Goal: Task Accomplishment & Management: Complete application form

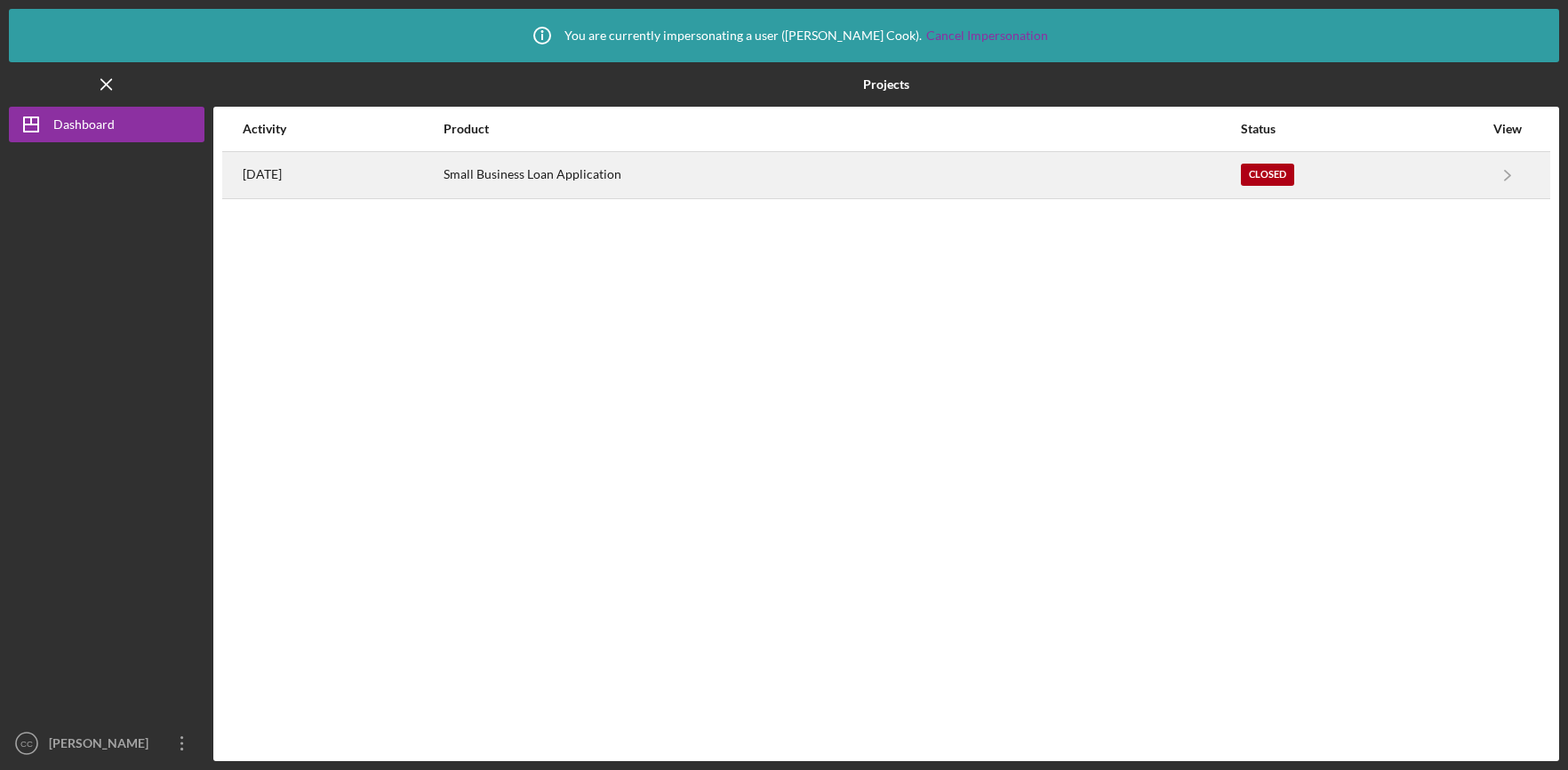
click at [697, 161] on div "Small Business Loan Application" at bounding box center [841, 175] width 795 height 44
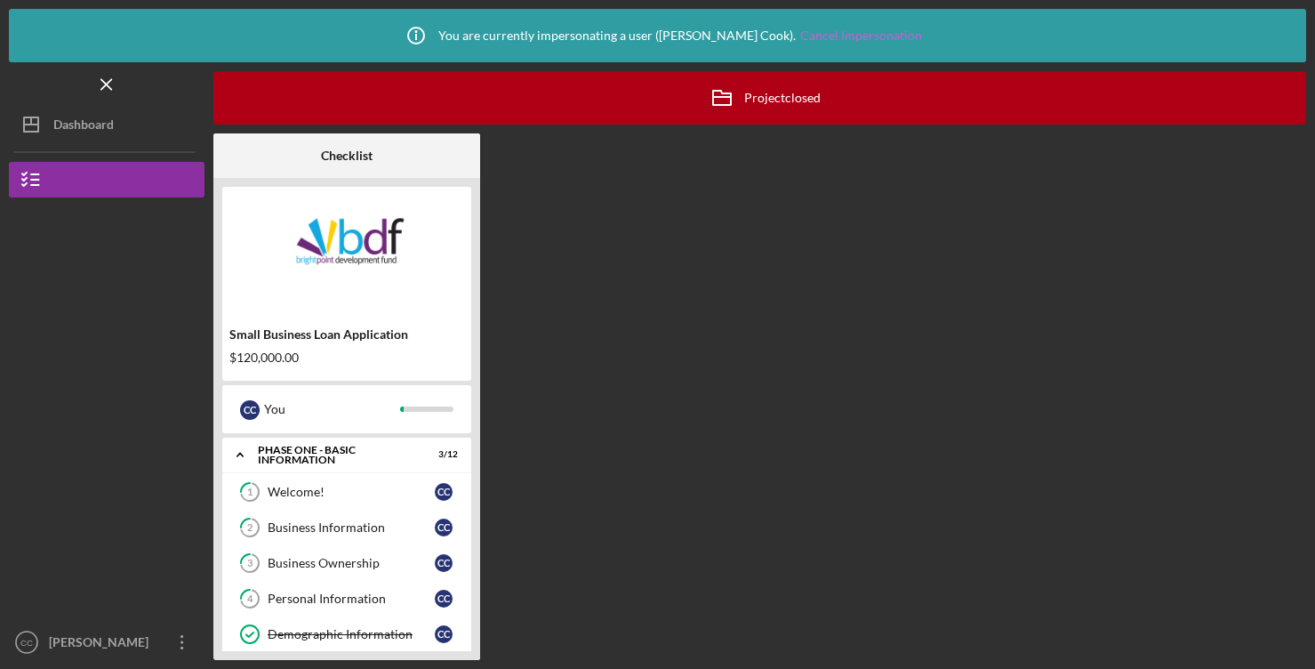
click at [829, 33] on link "Cancel Impersonation" at bounding box center [861, 35] width 122 height 14
